Goal: Check status: Check status

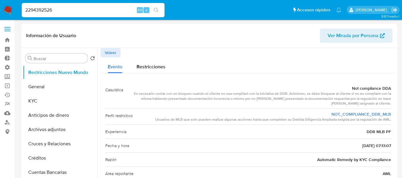
select select "10"
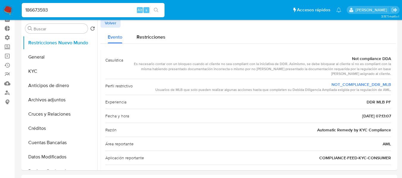
scroll to position [21, 0]
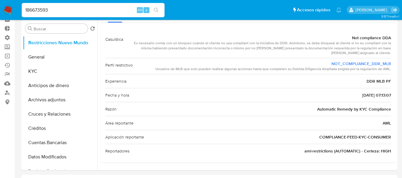
type input "186673593"
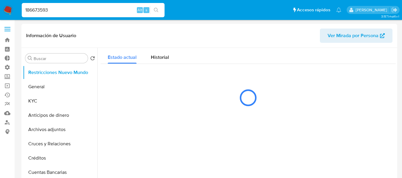
select select "10"
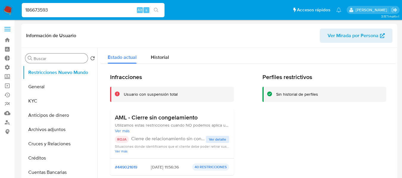
click at [46, 58] on input "Buscar" at bounding box center [60, 58] width 52 height 5
paste input "186673593"
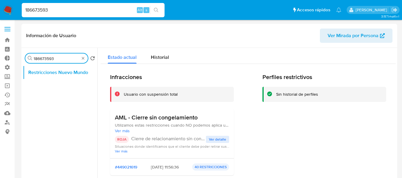
type input "186673593"
click at [53, 72] on button "Restricciones Nuevo Mundo" at bounding box center [58, 72] width 70 height 14
click at [155, 61] on div "Historial" at bounding box center [160, 56] width 18 height 16
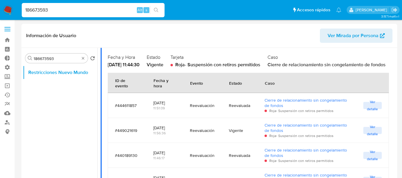
scroll to position [60, 0]
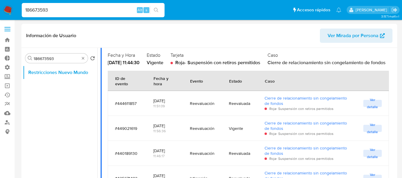
drag, startPoint x: 168, startPoint y: 126, endPoint x: 133, endPoint y: 116, distance: 36.2
click at [133, 111] on div "#444611857" at bounding box center [127, 103] width 24 height 14
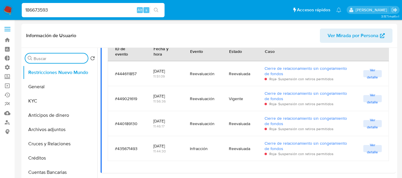
scroll to position [119, 0]
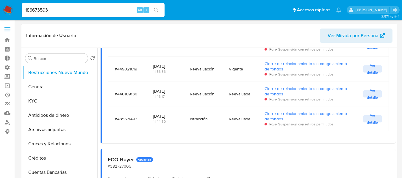
drag, startPoint x: 158, startPoint y: 125, endPoint x: 156, endPoint y: 116, distance: 9.0
click at [156, 116] on div "[DATE] 11:44:30" at bounding box center [164, 119] width 22 height 20
click at [119, 132] on td "#435671493" at bounding box center [127, 119] width 38 height 25
click at [41, 94] on button "General" at bounding box center [58, 87] width 70 height 14
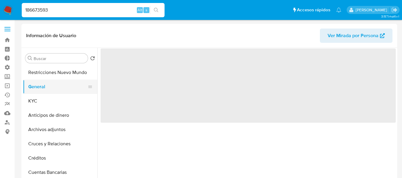
scroll to position [0, 0]
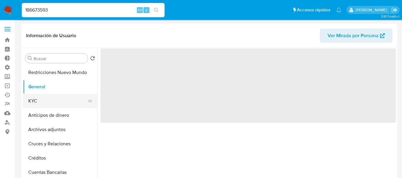
click at [38, 102] on button "KYC" at bounding box center [58, 101] width 70 height 14
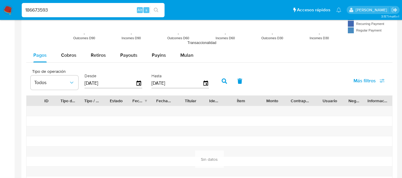
scroll to position [460, 0]
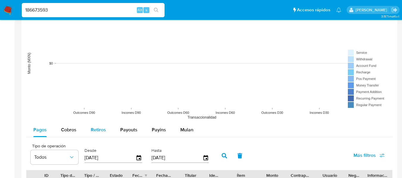
click at [100, 129] on span "Retiros" at bounding box center [98, 130] width 15 height 7
select select "10"
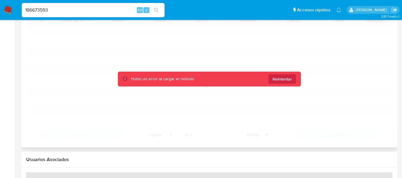
scroll to position [639, 0]
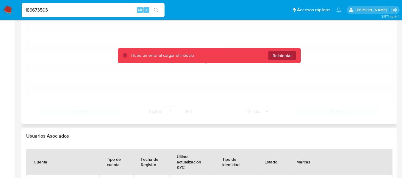
click at [284, 56] on span "Reintentar" at bounding box center [282, 56] width 19 height 10
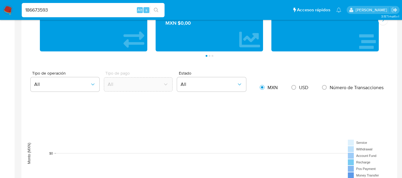
scroll to position [341, 0]
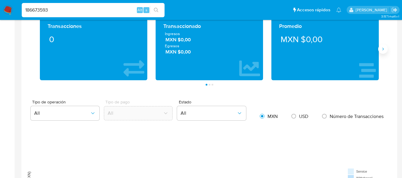
click at [383, 49] on icon "Siguiente" at bounding box center [383, 49] width 5 height 5
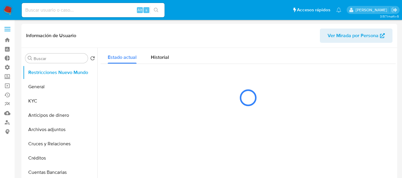
select select "10"
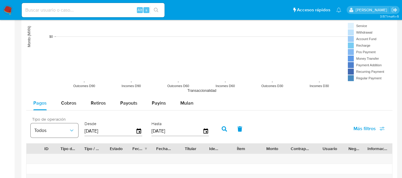
scroll to position [506, 0]
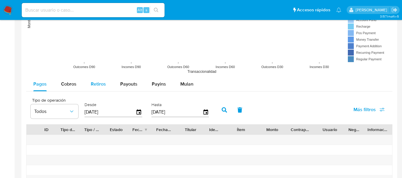
click at [97, 87] on span "Retiros" at bounding box center [98, 84] width 15 height 7
select select "10"
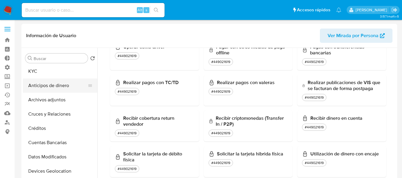
scroll to position [0, 0]
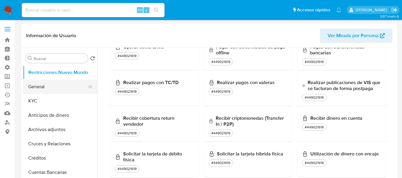
click at [45, 87] on button "General" at bounding box center [58, 87] width 70 height 14
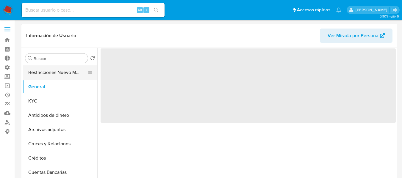
click at [41, 78] on button "Restricciones Nuevo Mundo" at bounding box center [58, 72] width 70 height 14
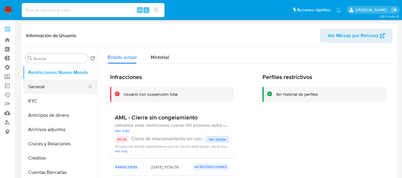
click at [41, 86] on button "General" at bounding box center [58, 87] width 70 height 14
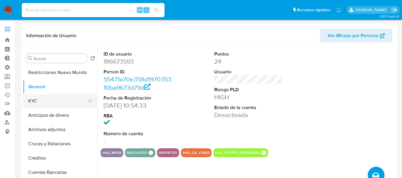
click at [29, 106] on button "KYC" at bounding box center [58, 101] width 70 height 14
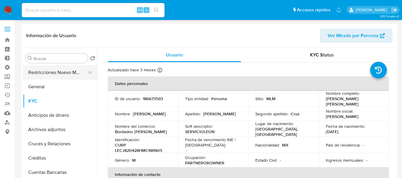
click at [50, 73] on button "Restricciones Nuevo Mundo" at bounding box center [58, 72] width 70 height 14
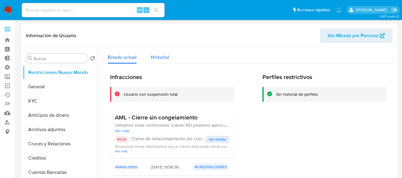
click at [161, 61] on div "Historial" at bounding box center [160, 56] width 18 height 16
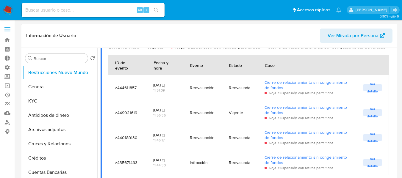
scroll to position [119, 0]
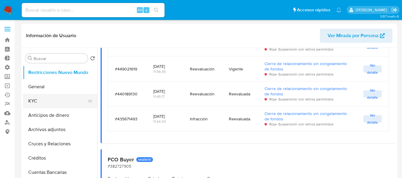
click at [33, 101] on button "KYC" at bounding box center [58, 101] width 70 height 14
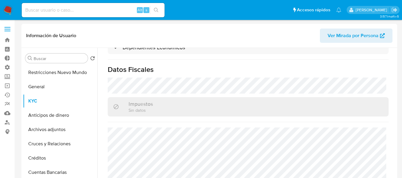
scroll to position [238, 0]
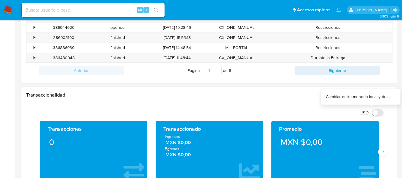
click at [378, 114] on input "USD" at bounding box center [378, 113] width 12 height 7
checkbox input "true"
click at [383, 153] on icon "Siguiente" at bounding box center [383, 152] width 5 height 5
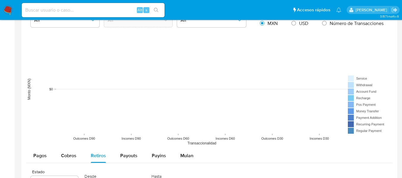
scroll to position [506, 0]
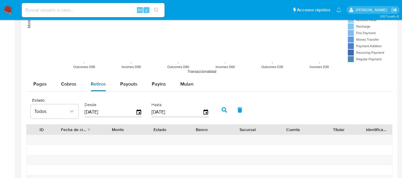
click at [93, 85] on span "Retiros" at bounding box center [98, 84] width 15 height 7
click at [67, 84] on span "Cobros" at bounding box center [68, 84] width 15 height 7
select select "10"
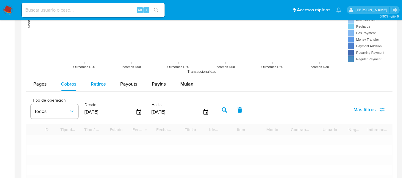
click at [94, 82] on span "Retiros" at bounding box center [98, 84] width 15 height 7
